Goal: Transaction & Acquisition: Purchase product/service

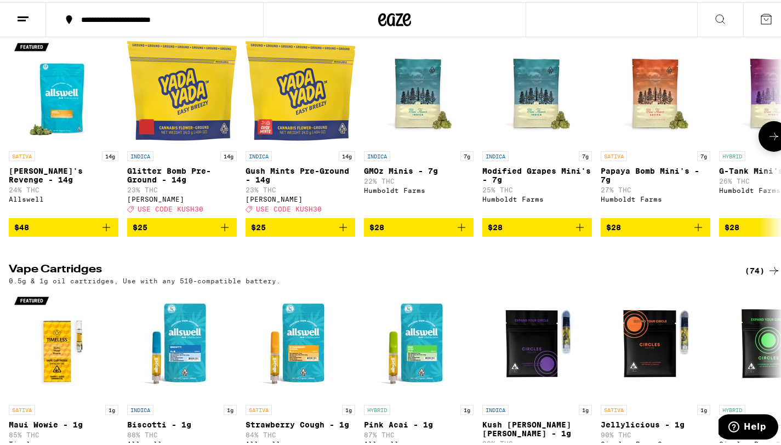
scroll to position [1246, 0]
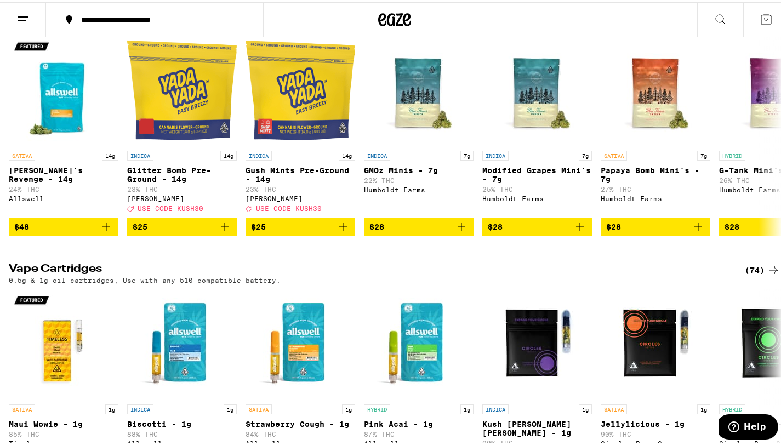
click at [752, 275] on div "(74)" at bounding box center [763, 268] width 36 height 13
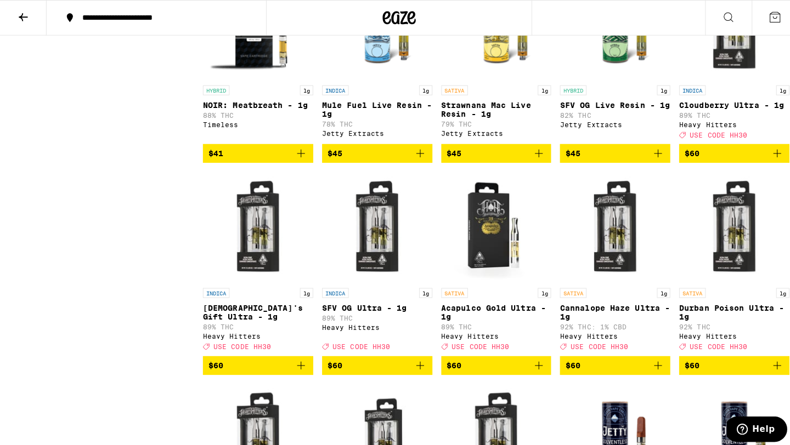
scroll to position [2390, 0]
